Goal: Task Accomplishment & Management: Use online tool/utility

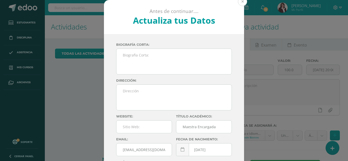
click at [239, 2] on button at bounding box center [242, 1] width 9 height 9
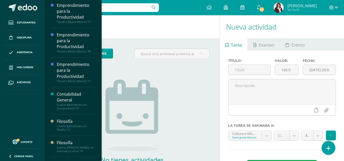
scroll to position [91, 0]
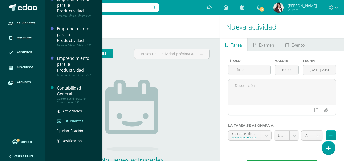
click at [76, 120] on span "Estudiantes" at bounding box center [73, 121] width 20 height 5
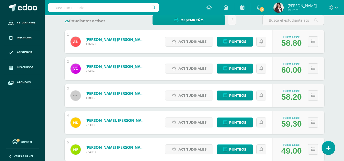
scroll to position [183, 0]
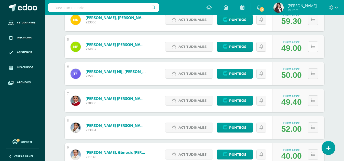
click at [313, 46] on icon at bounding box center [313, 47] width 4 height 4
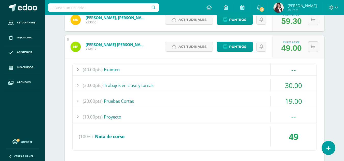
click at [313, 46] on icon at bounding box center [313, 47] width 4 height 4
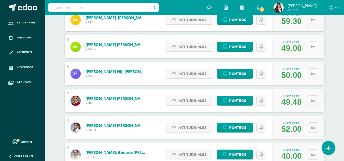
click at [313, 46] on icon at bounding box center [313, 47] width 4 height 4
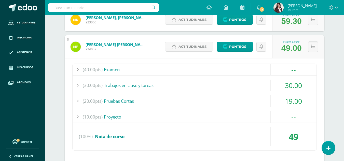
click at [297, 98] on div "19.00" at bounding box center [293, 100] width 46 height 11
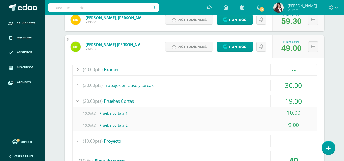
click at [295, 82] on div "30.00" at bounding box center [293, 85] width 46 height 11
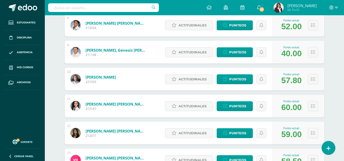
scroll to position [482, 0]
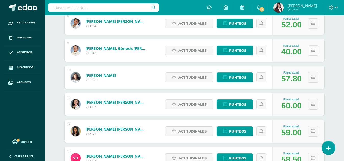
click at [314, 49] on icon at bounding box center [313, 50] width 4 height 4
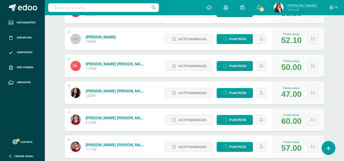
scroll to position [766, 0]
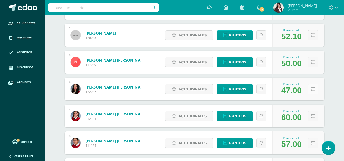
click at [315, 87] on button at bounding box center [313, 89] width 10 height 10
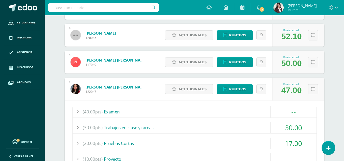
click at [315, 87] on button at bounding box center [313, 89] width 10 height 10
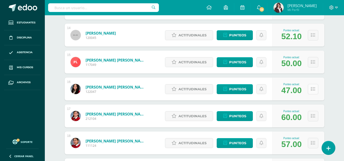
click at [315, 87] on button at bounding box center [313, 89] width 10 height 10
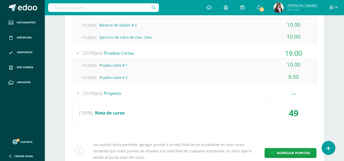
scroll to position [0, 0]
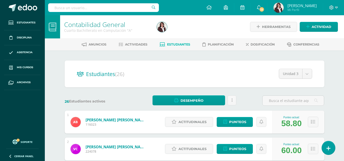
click at [136, 46] on span "Actividades" at bounding box center [136, 44] width 22 height 4
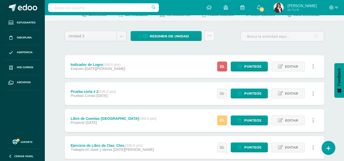
scroll to position [30, 0]
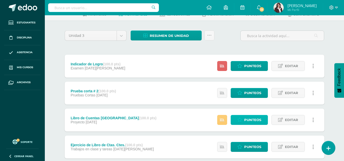
click at [250, 118] on span "Punteos" at bounding box center [252, 119] width 17 height 9
